Goal: Book appointment/travel/reservation

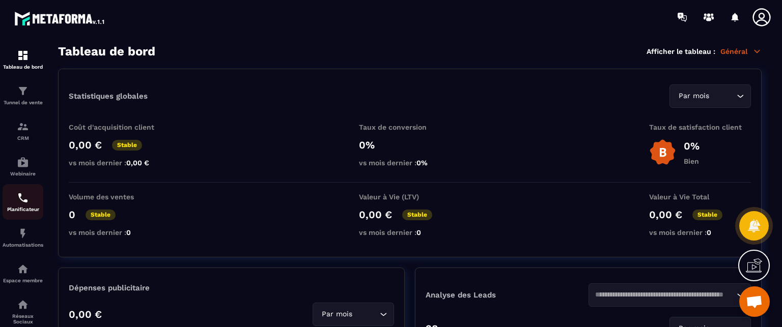
click at [16, 210] on p "Planificateur" at bounding box center [23, 210] width 41 height 6
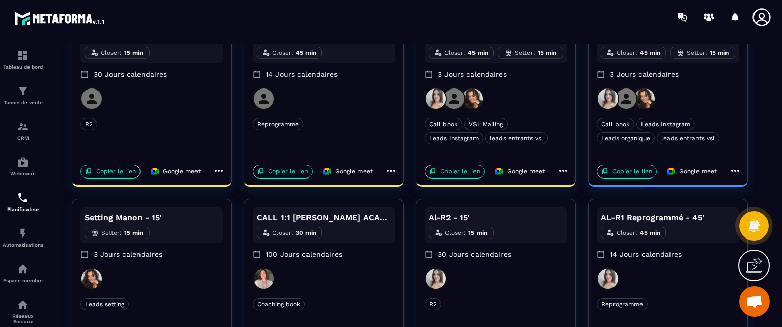
scroll to position [102, 0]
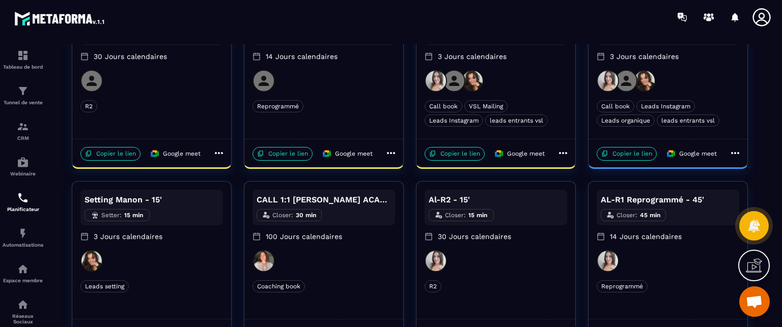
click at [693, 77] on div at bounding box center [668, 81] width 143 height 22
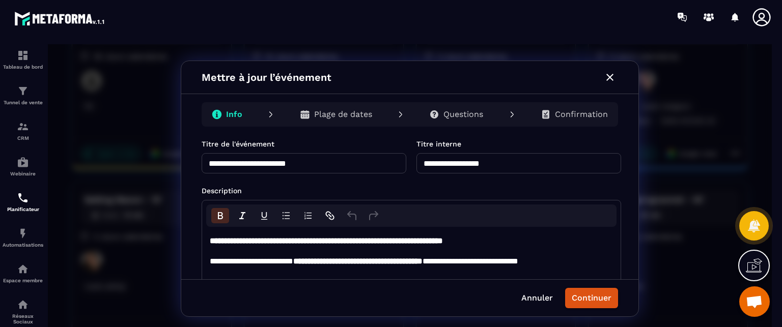
click at [487, 187] on p "Description" at bounding box center [412, 191] width 420 height 10
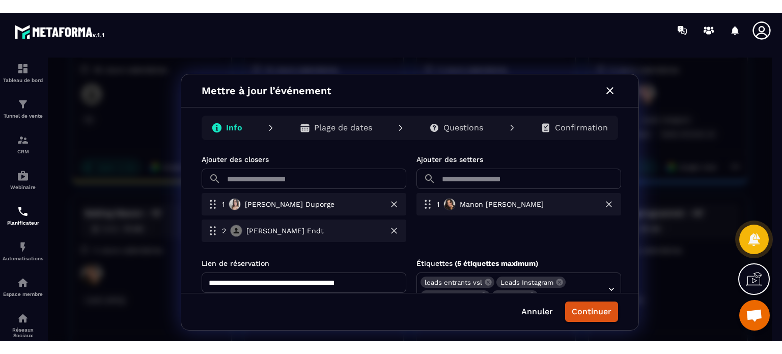
scroll to position [322, 0]
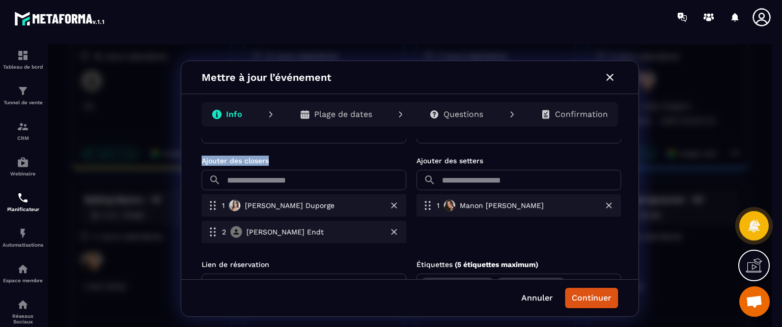
drag, startPoint x: 198, startPoint y: 161, endPoint x: 285, endPoint y: 156, distance: 87.7
click at [285, 156] on div "**********" at bounding box center [409, 209] width 457 height 141
click at [271, 186] on input "text" at bounding box center [315, 180] width 181 height 20
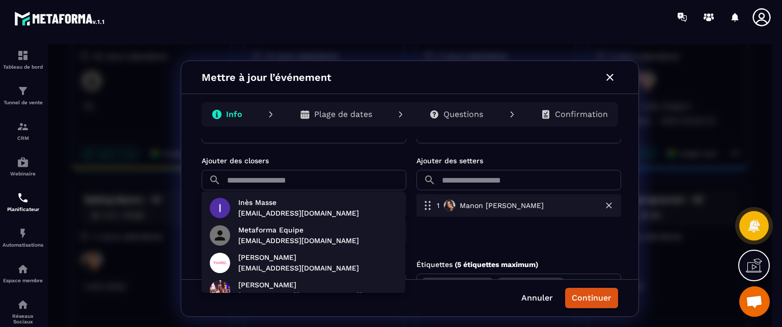
click at [194, 160] on div at bounding box center [410, 188] width 724 height 289
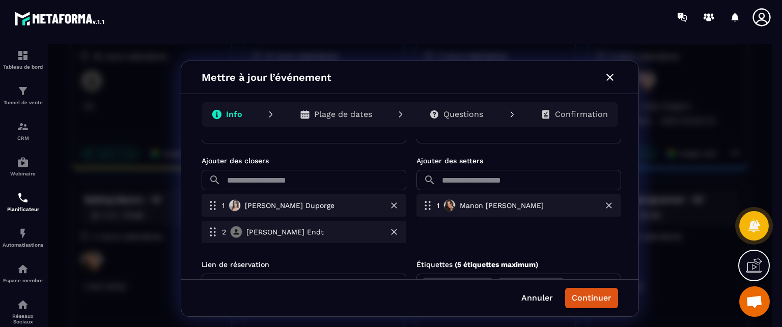
click at [613, 81] on icon "button" at bounding box center [610, 77] width 12 height 12
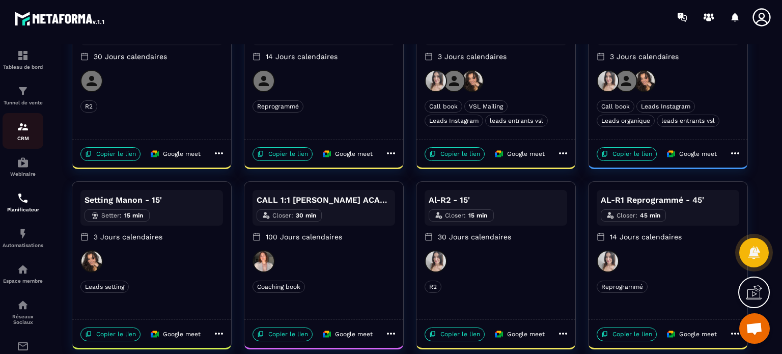
click at [29, 129] on img at bounding box center [23, 127] width 12 height 12
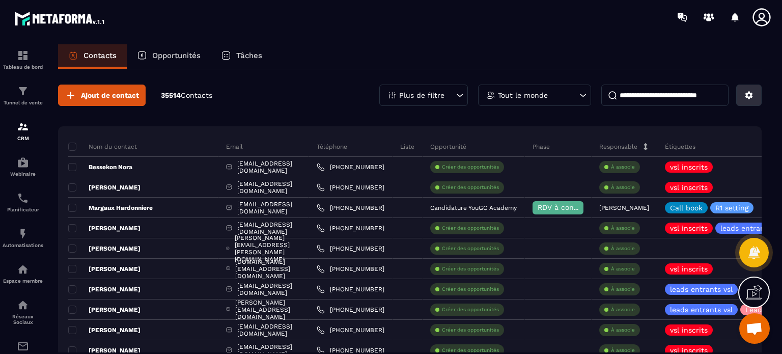
click at [745, 93] on icon at bounding box center [749, 95] width 9 height 9
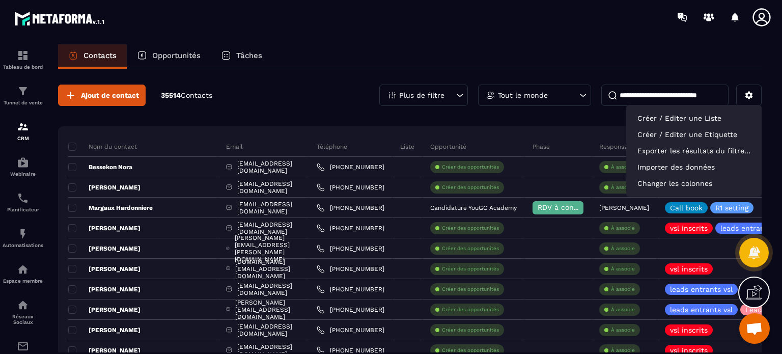
click at [762, 18] on icon at bounding box center [762, 17] width 18 height 18
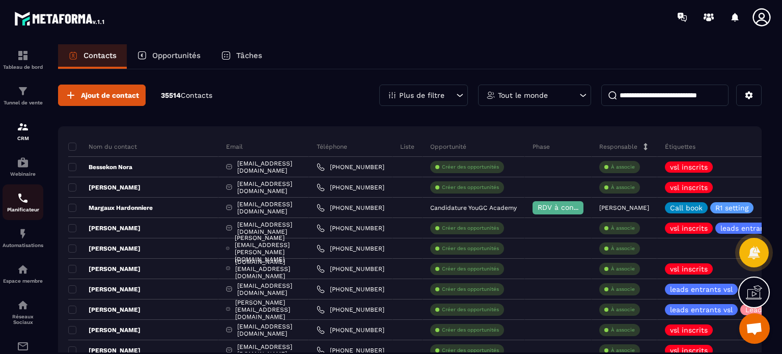
click at [29, 193] on link "Planificateur" at bounding box center [23, 202] width 41 height 36
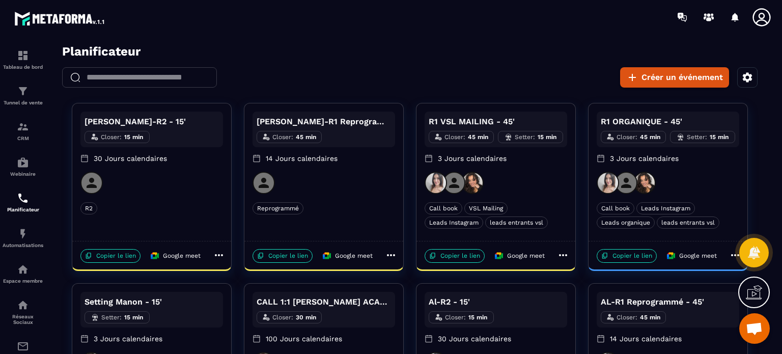
click at [152, 202] on div "R2" at bounding box center [151, 208] width 143 height 12
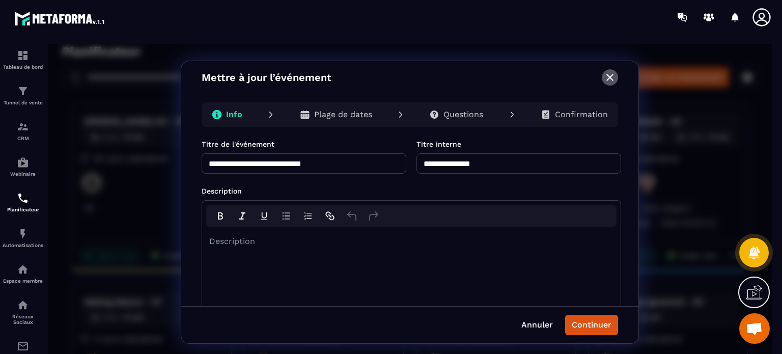
click at [613, 77] on icon "button" at bounding box center [610, 77] width 12 height 12
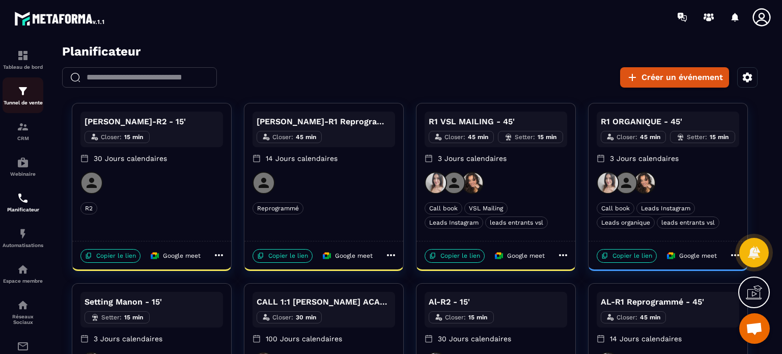
click at [10, 84] on link "Tunnel de vente" at bounding box center [23, 95] width 41 height 36
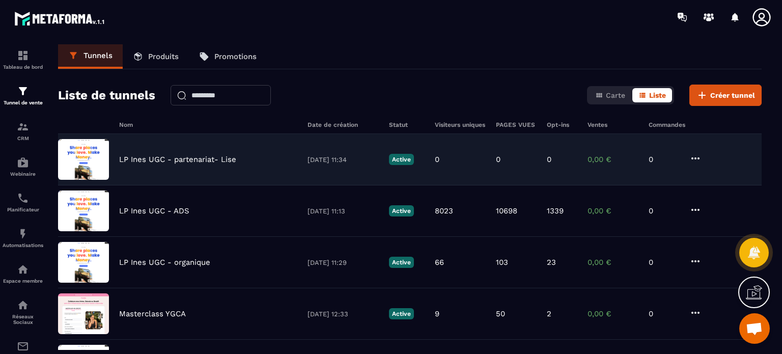
click at [230, 161] on p "LP Ines UGC - partenariat- Lise" at bounding box center [177, 159] width 117 height 9
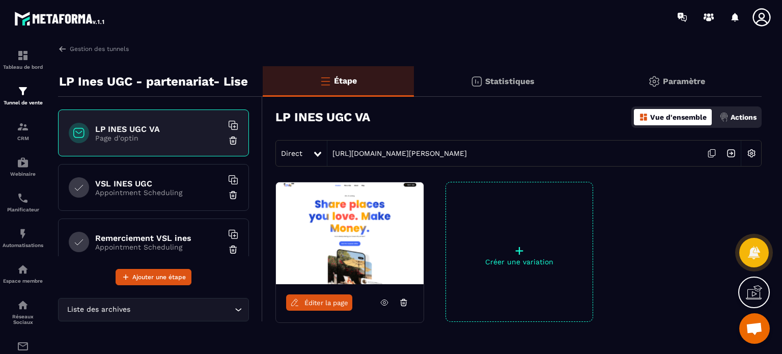
click at [758, 24] on icon at bounding box center [762, 17] width 18 height 18
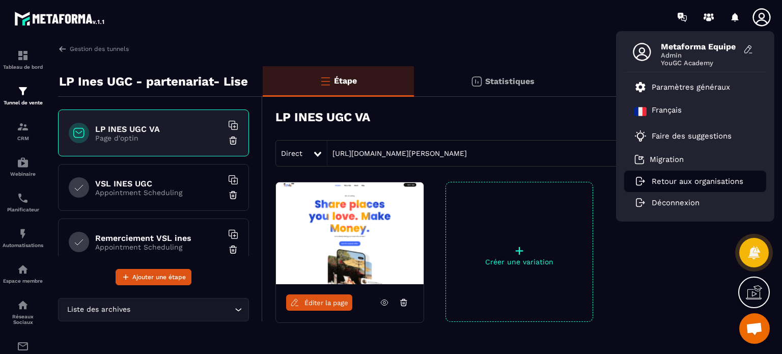
click at [673, 183] on p "Retour aux organisations" at bounding box center [698, 181] width 92 height 9
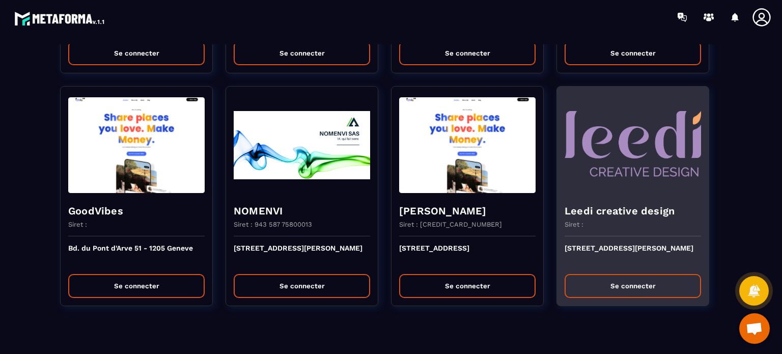
scroll to position [10, 0]
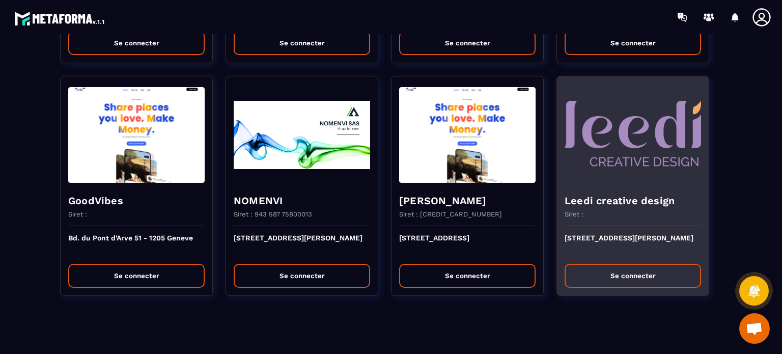
click at [657, 278] on button "Se connecter" at bounding box center [633, 276] width 136 height 24
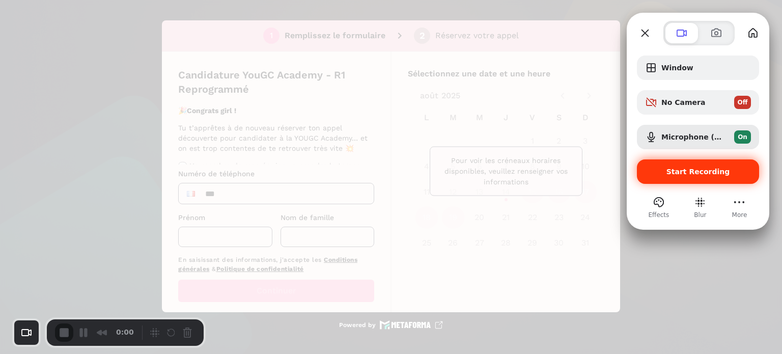
click at [672, 169] on span "Start Recording" at bounding box center [699, 172] width 64 height 8
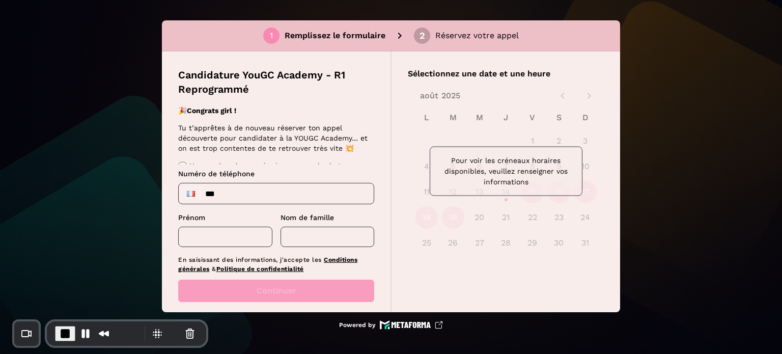
click at [282, 201] on input "***" at bounding box center [276, 193] width 195 height 20
type input "**********"
click at [223, 238] on input "text" at bounding box center [225, 237] width 94 height 20
type input "****"
click at [299, 237] on input "text" at bounding box center [328, 237] width 94 height 20
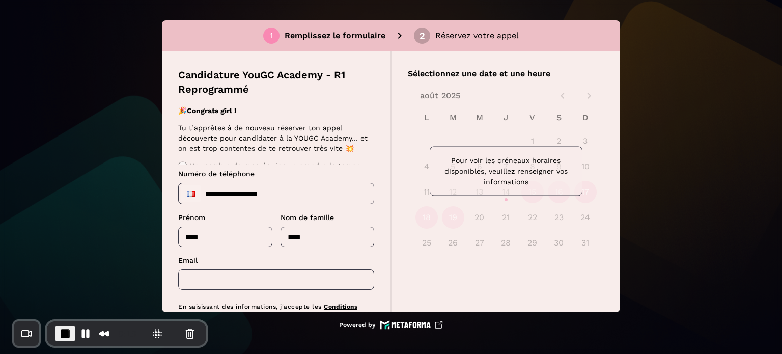
type input "****"
click at [261, 268] on div "Email ​" at bounding box center [276, 272] width 196 height 35
click at [259, 275] on input "text" at bounding box center [276, 279] width 196 height 20
type input "**********"
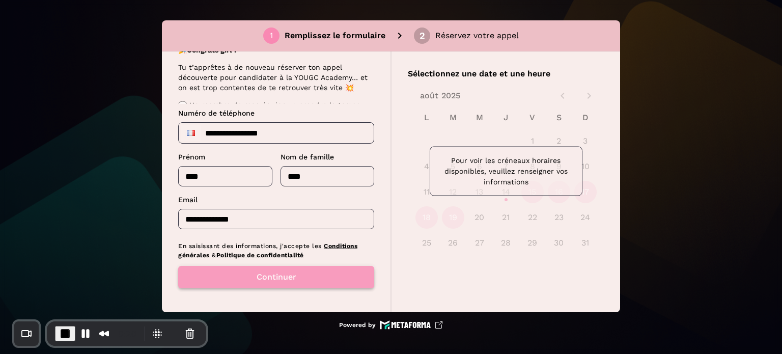
click at [289, 270] on button "Continuer" at bounding box center [276, 277] width 196 height 22
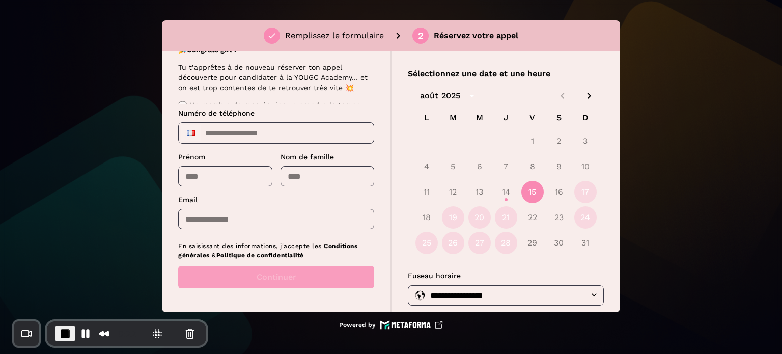
click at [526, 196] on button "15" at bounding box center [533, 192] width 22 height 22
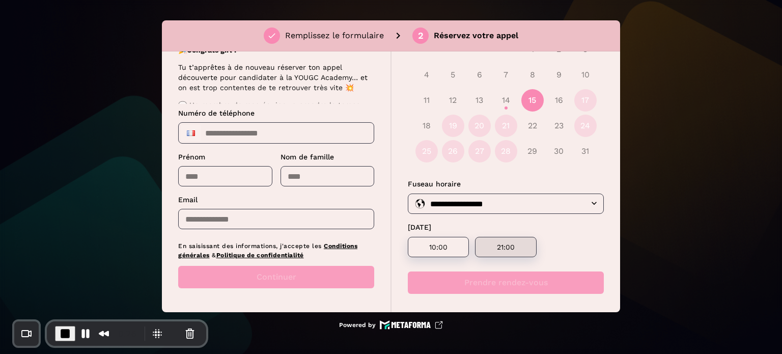
click at [508, 244] on p "21:00" at bounding box center [505, 247] width 37 height 8
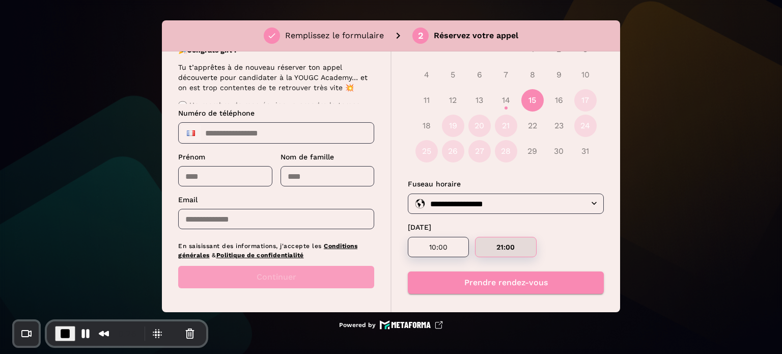
scroll to position [97, 0]
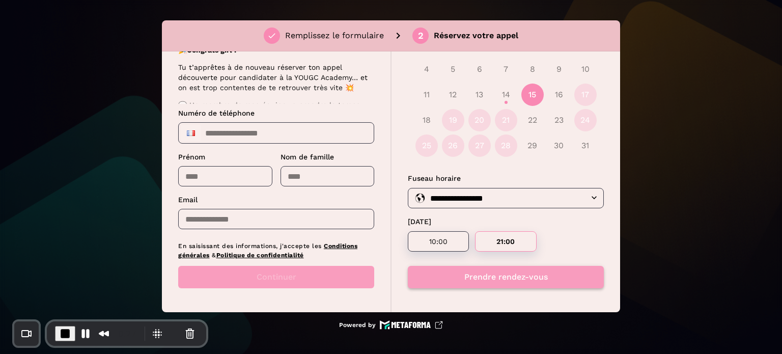
click at [497, 280] on button "Prendre rendez-vous" at bounding box center [506, 277] width 196 height 22
